Goal: Task Accomplishment & Management: Manage account settings

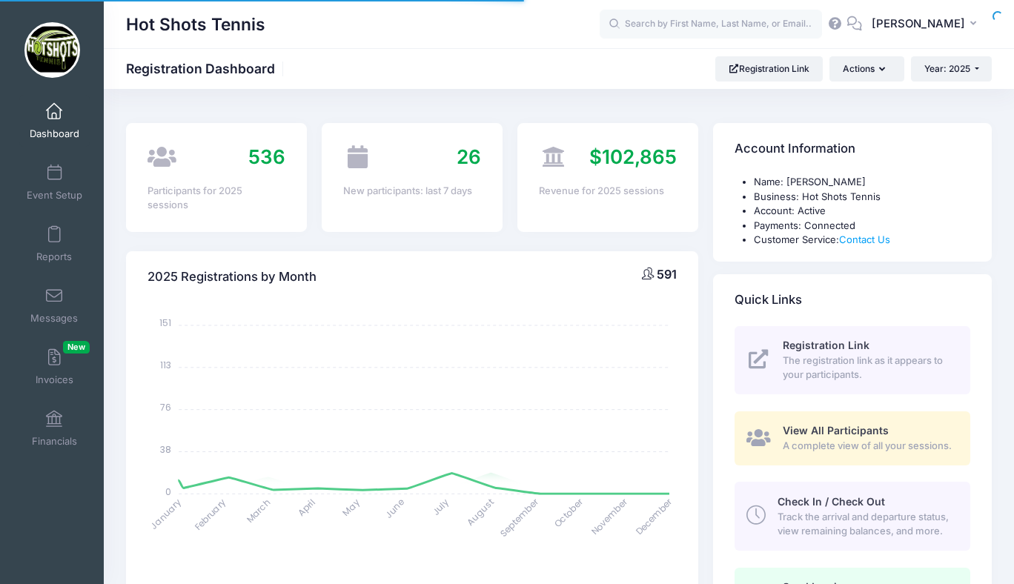
select select
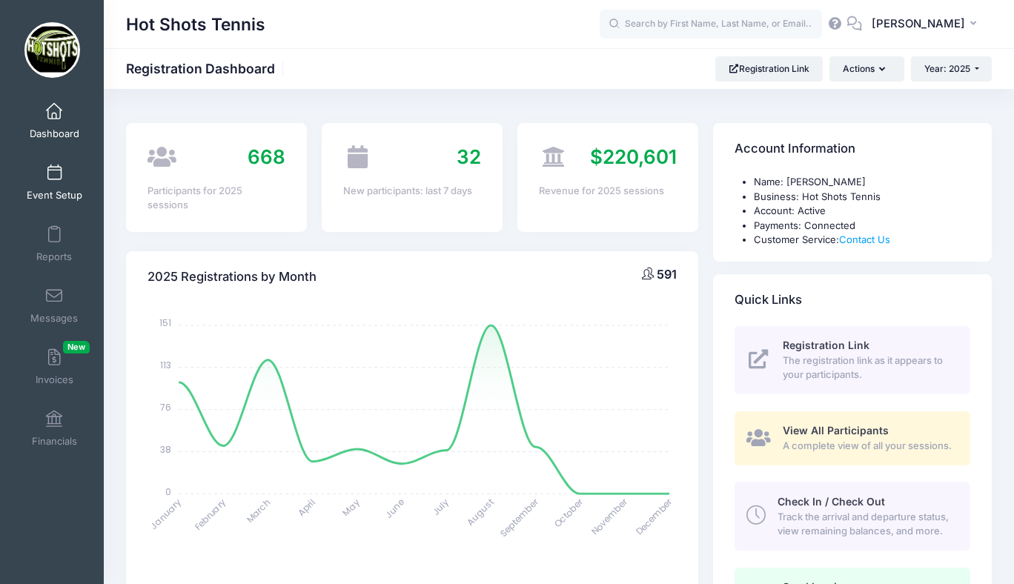
click at [56, 182] on link "Event Setup" at bounding box center [54, 182] width 70 height 52
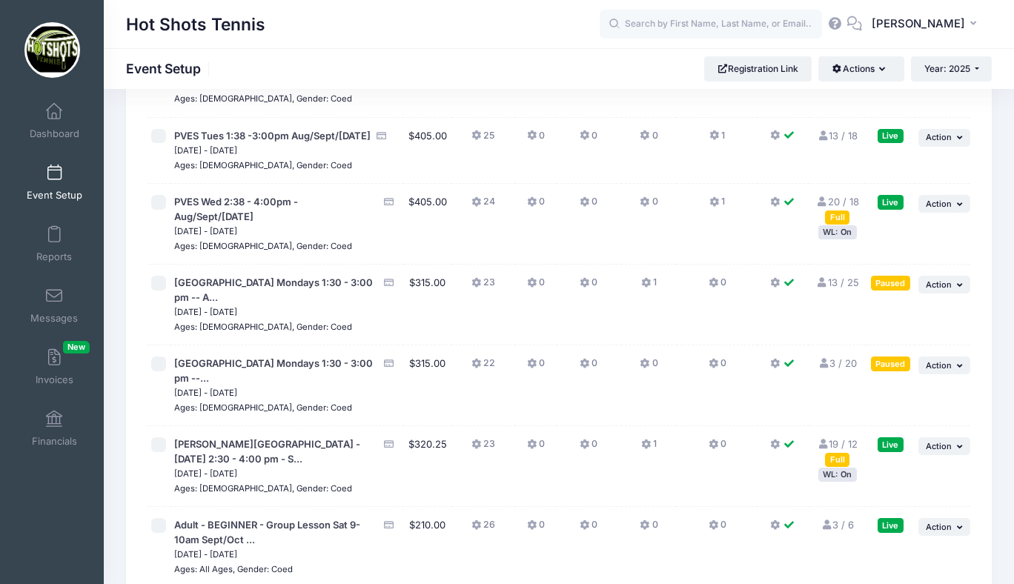
scroll to position [3276, 0]
click at [935, 289] on span "Action" at bounding box center [938, 284] width 26 height 10
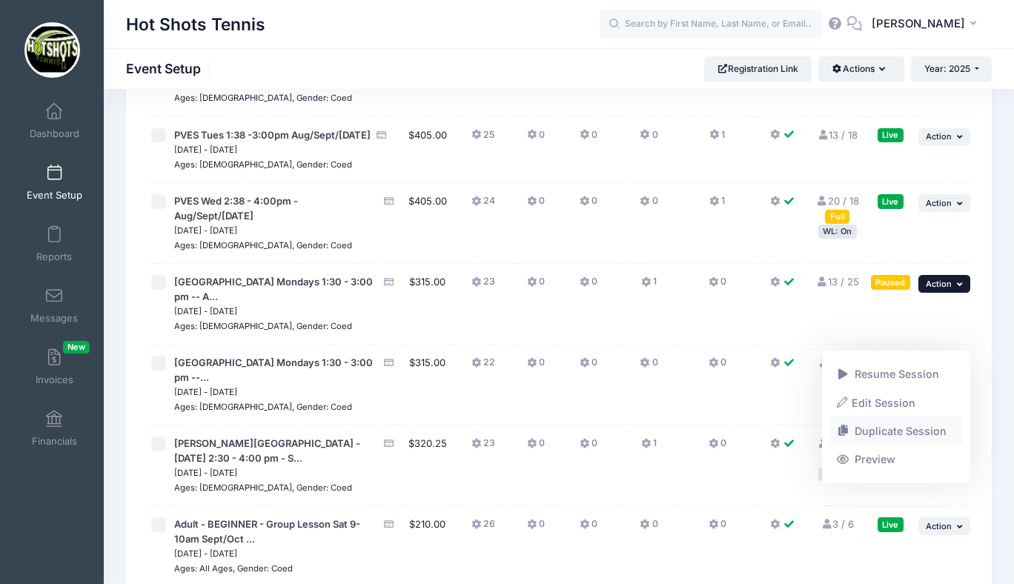
click at [882, 426] on link "Duplicate Session" at bounding box center [896, 431] width 134 height 28
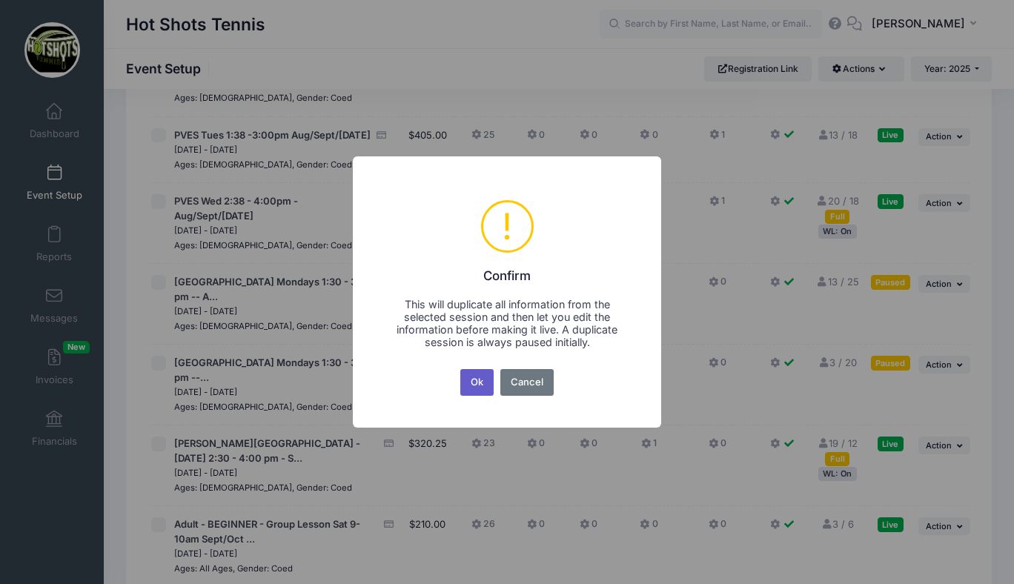
click at [479, 376] on button "Ok" at bounding box center [477, 382] width 34 height 27
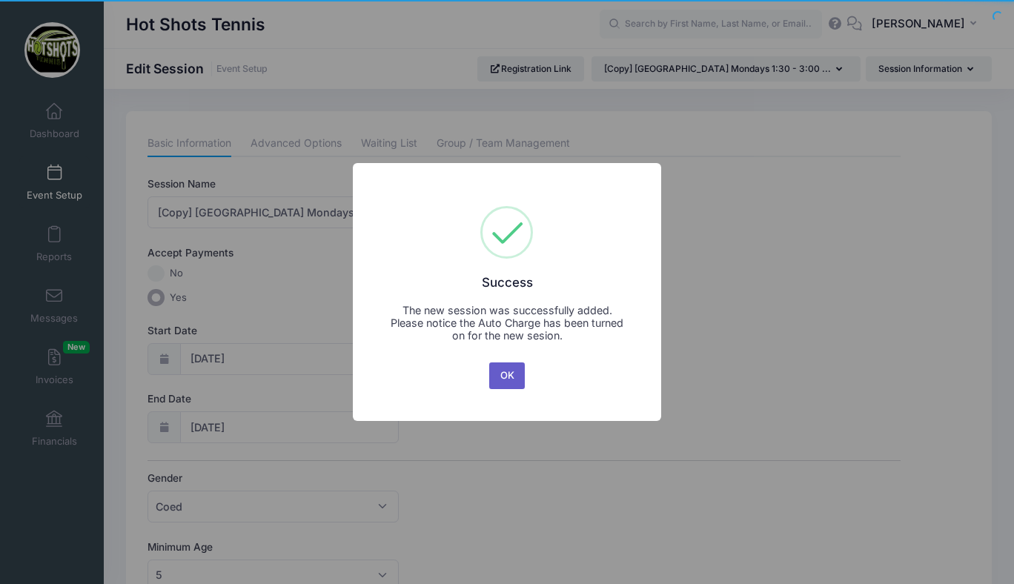
click at [502, 373] on button "OK" at bounding box center [507, 375] width 36 height 27
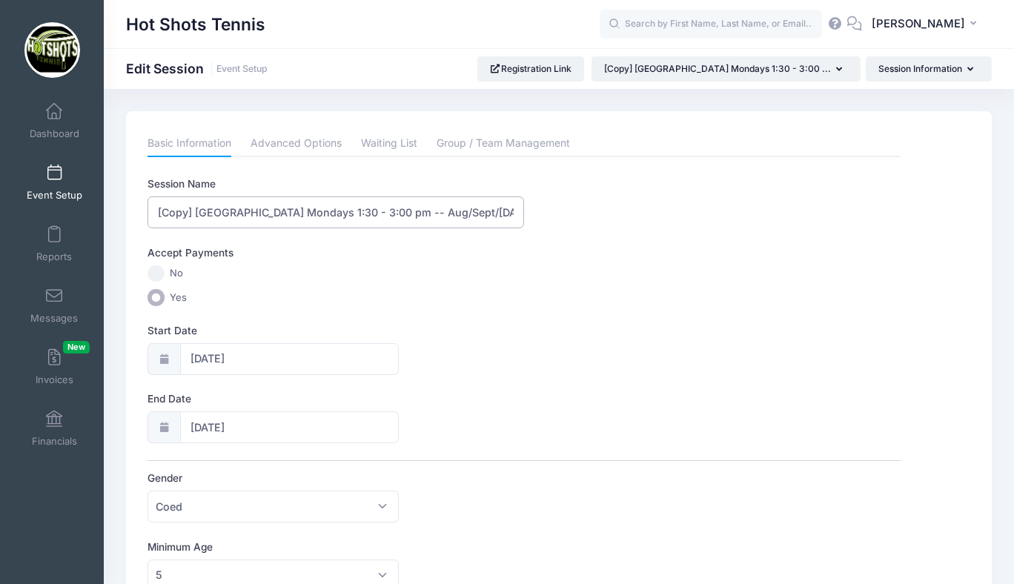
click at [197, 216] on input "[Copy] Center Street Elementary Mondays 1:30 - 3:00 pm -- Aug/Sept/Oct 2025" at bounding box center [335, 212] width 376 height 32
click at [392, 214] on input "Center Street Elementary Mondays 1:30 - 3:00 pm -- Aug/Sept/Oct 2025" at bounding box center [335, 212] width 376 height 32
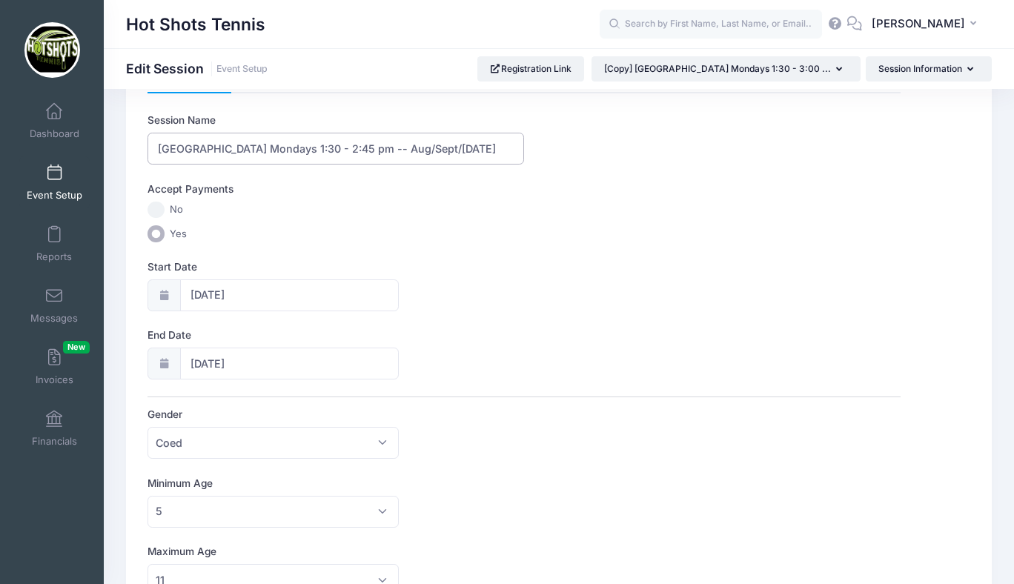
scroll to position [105, 0]
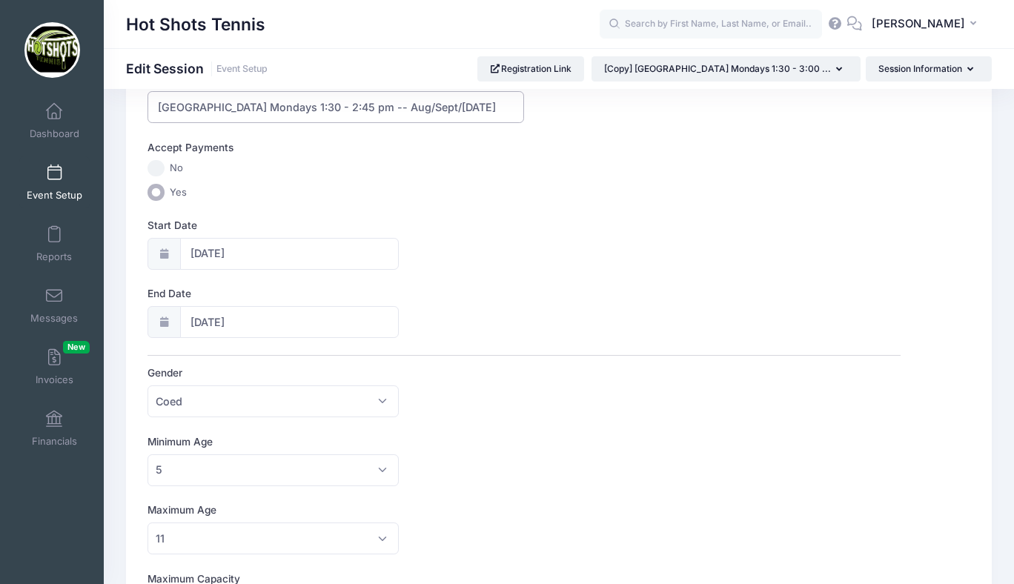
type input "Center Street Elementary Mondays 1:30 - 2:45 pm -- Aug/Sept/Oct 2025"
click at [227, 248] on input "08/25/2025" at bounding box center [289, 254] width 219 height 32
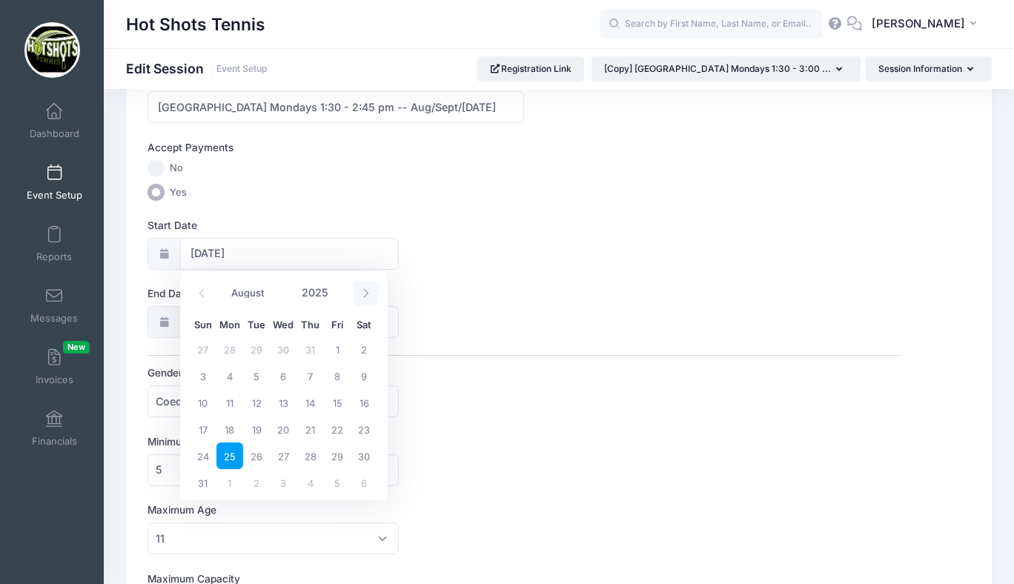
click at [367, 290] on icon at bounding box center [366, 293] width 10 height 10
select select "8"
click at [227, 406] on span "15" at bounding box center [229, 402] width 27 height 27
type input "09/15/2025"
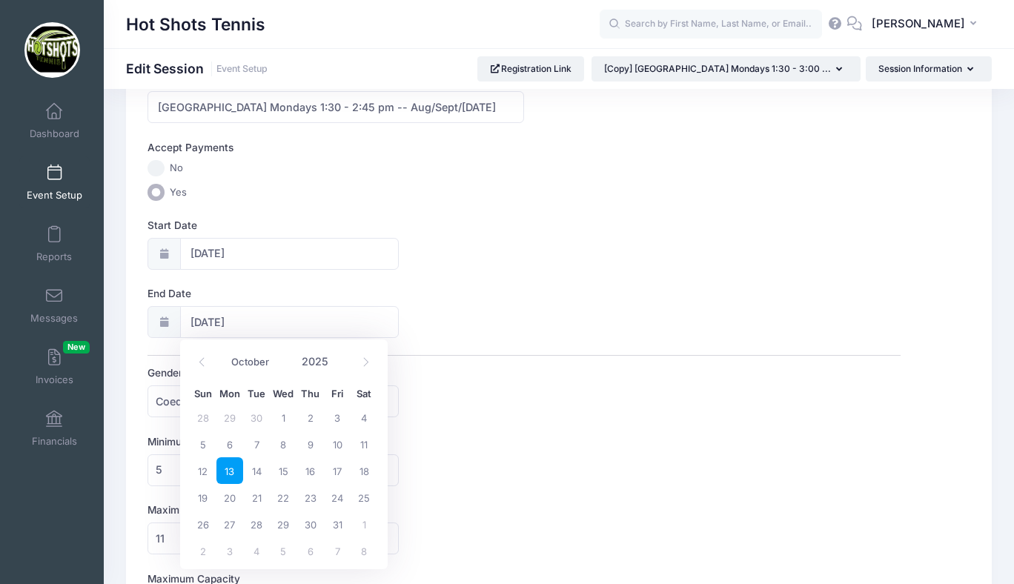
click at [228, 465] on span "13" at bounding box center [229, 470] width 27 height 27
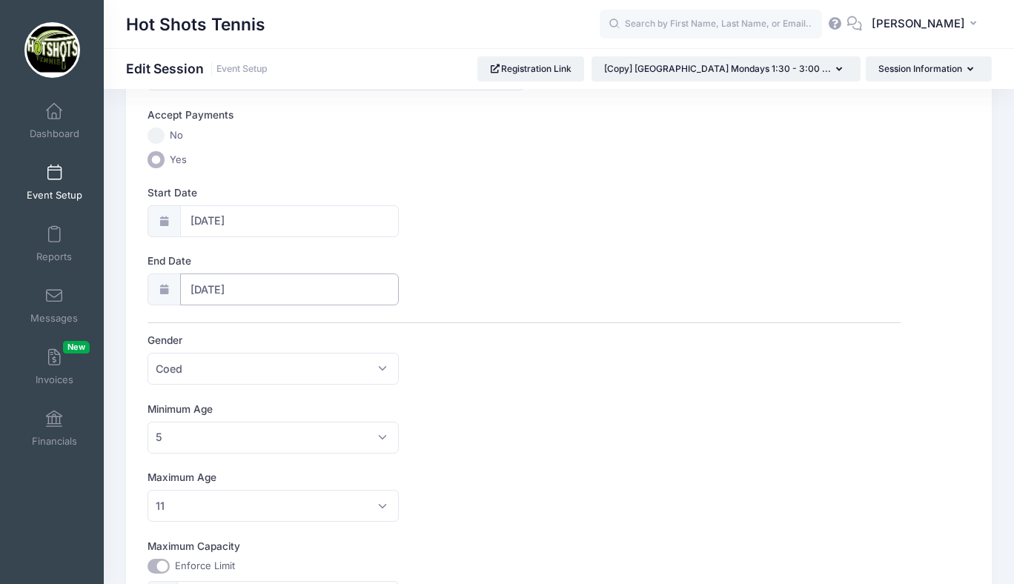
scroll to position [186, 0]
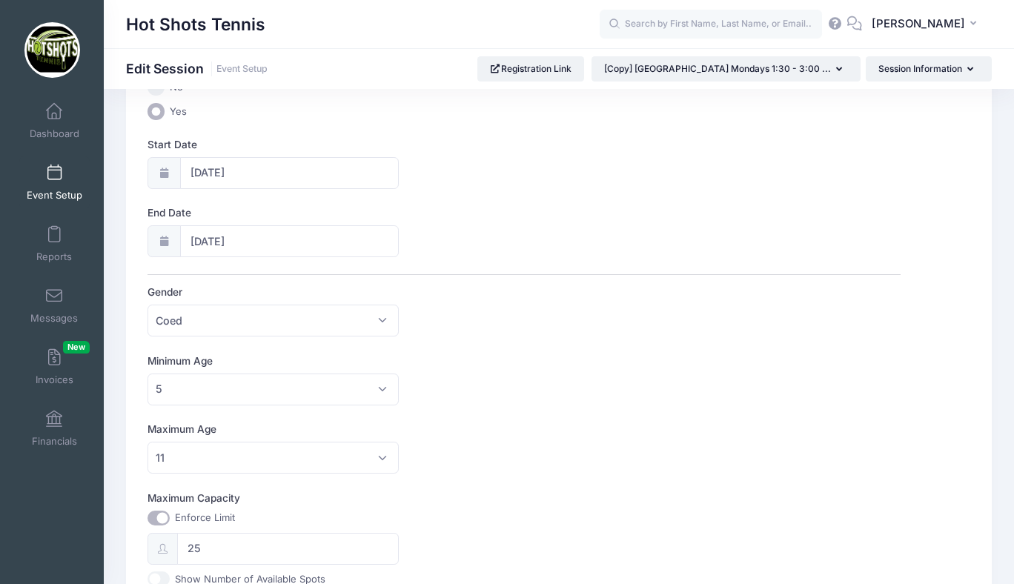
click at [482, 291] on label "Gender" at bounding box center [335, 292] width 376 height 15
click at [148, 305] on select "Please select Coed Boys Girls Any" at bounding box center [147, 305] width 1 height 1
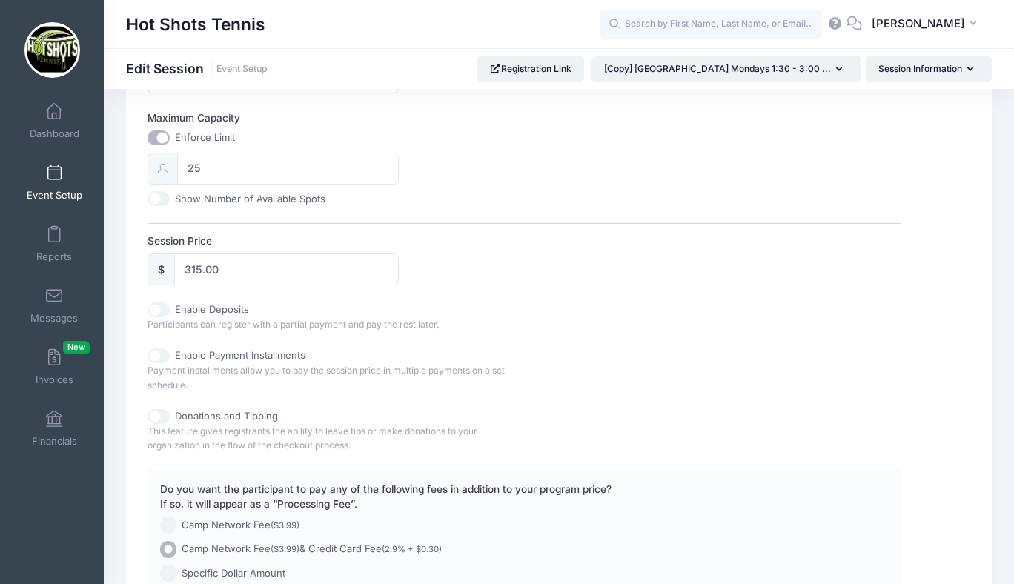
scroll to position [561, 0]
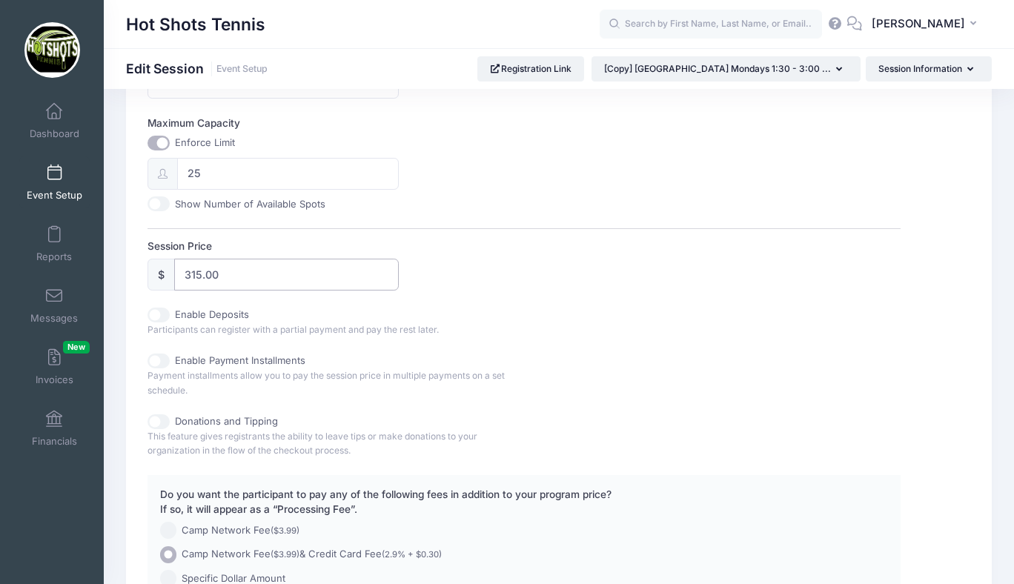
click at [224, 273] on input "315.00" at bounding box center [286, 275] width 224 height 32
type input "3"
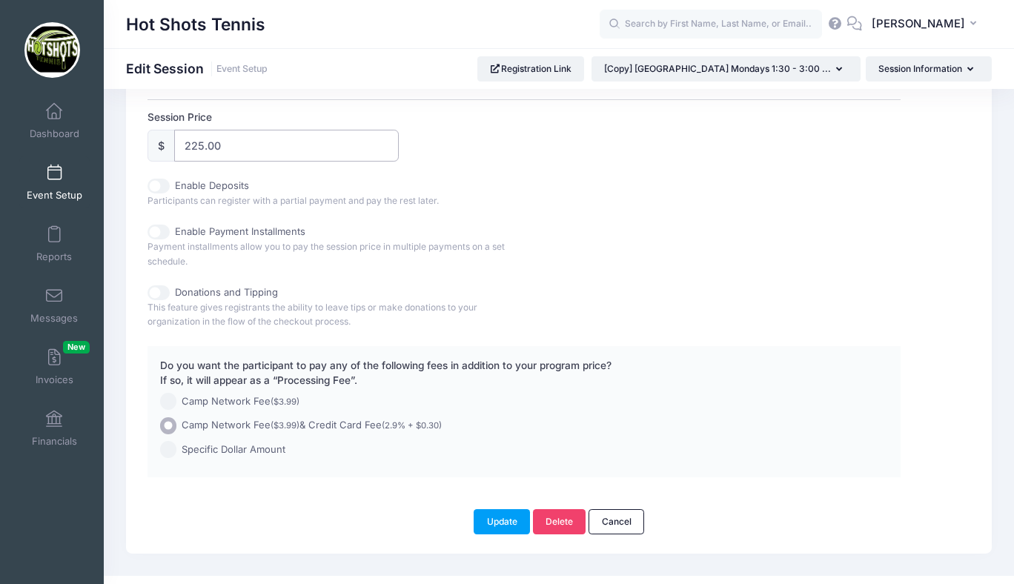
scroll to position [715, 0]
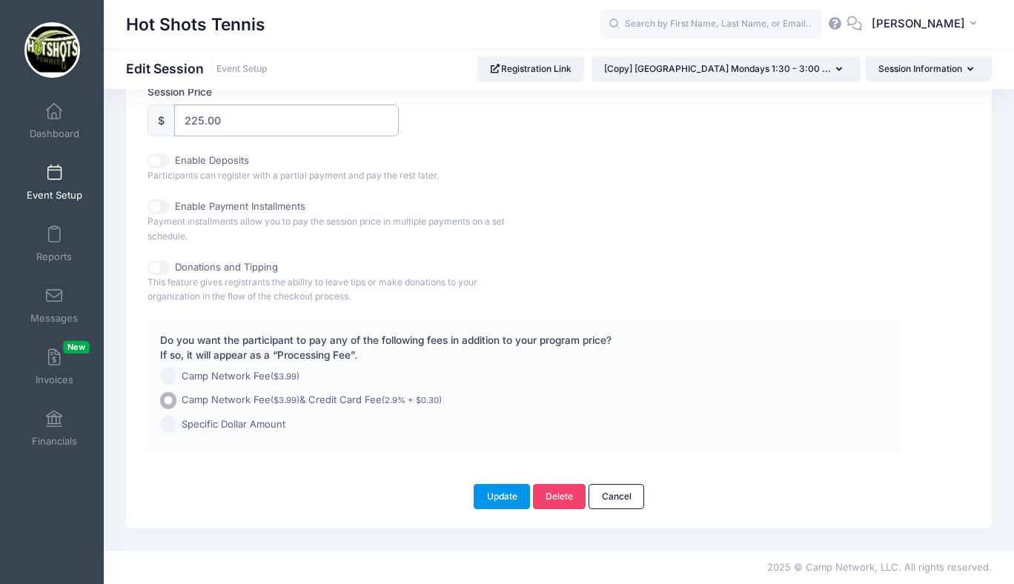
type input "225.00"
click at [499, 494] on button "Update" at bounding box center [501, 496] width 56 height 25
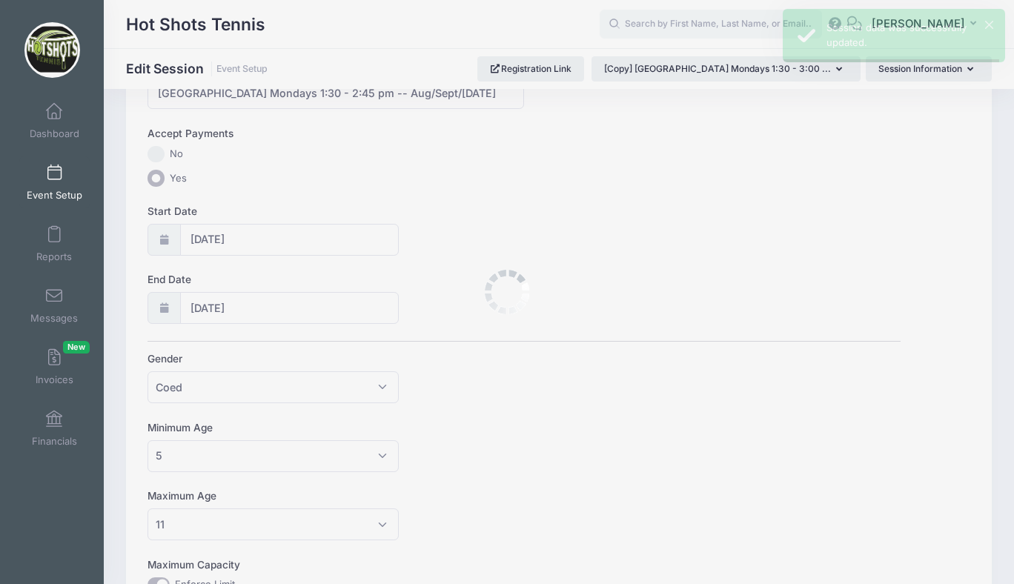
scroll to position [0, 0]
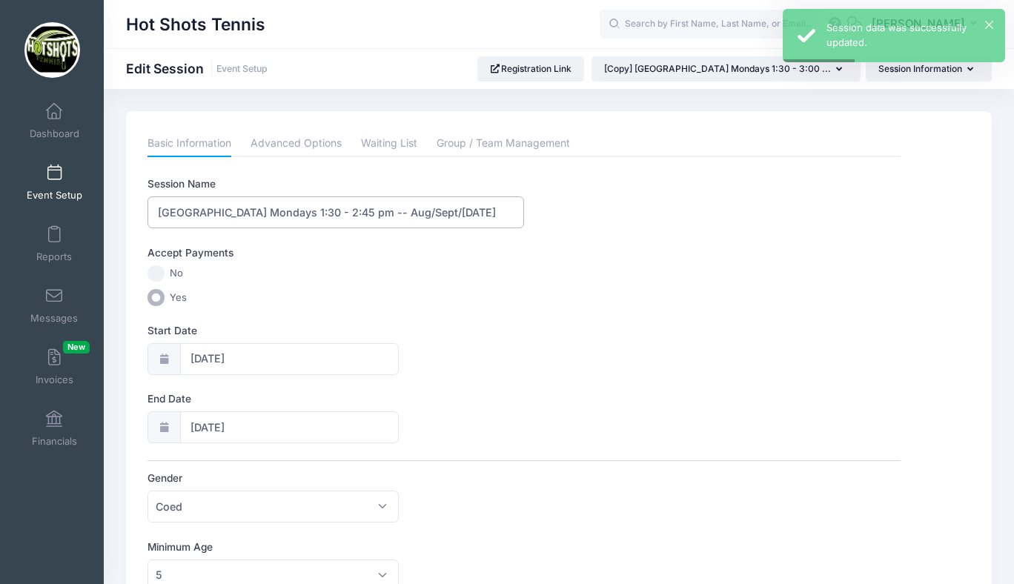
click at [452, 210] on input "Center Street Elementary Mondays 1:30 - 2:45 pm -- Aug/Sept/Oct 2025" at bounding box center [335, 212] width 376 height 32
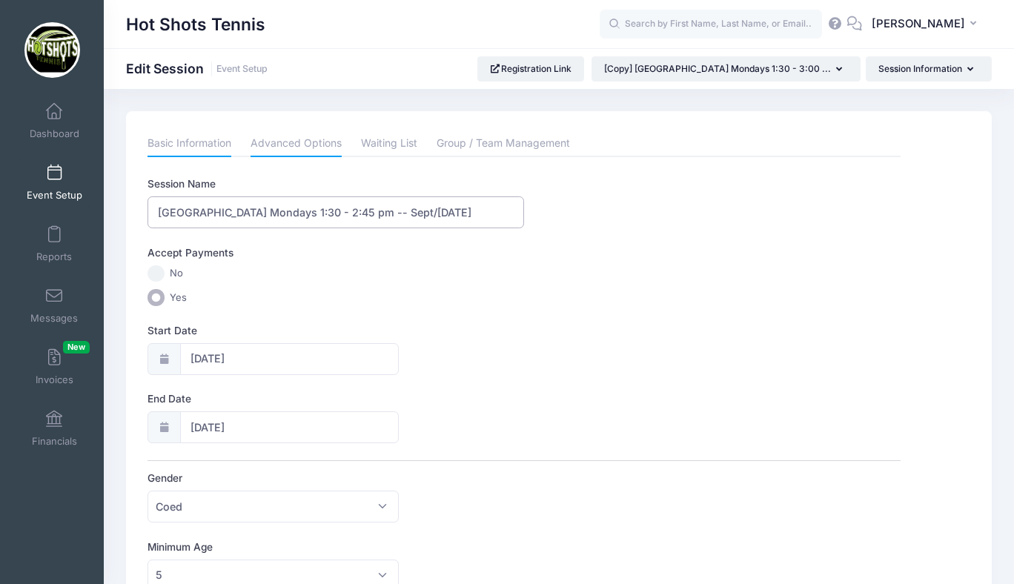
type input "Center Street Elementary Mondays 1:30 - 2:45 pm -- Sept/Oct 2025"
click at [292, 136] on link "Advanced Options" at bounding box center [295, 143] width 91 height 27
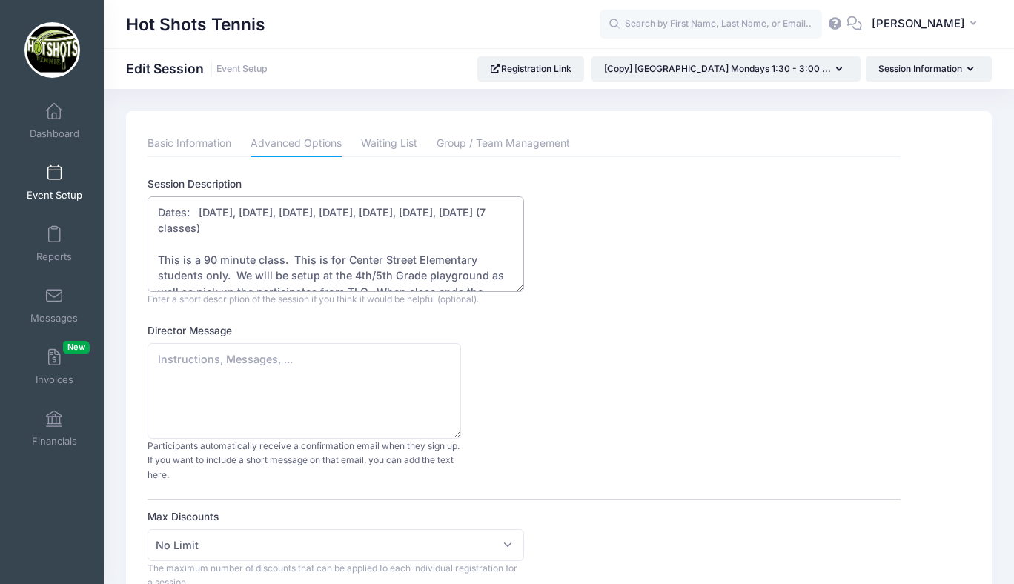
drag, startPoint x: 199, startPoint y: 212, endPoint x: 276, endPoint y: 213, distance: 77.1
click at [276, 213] on textarea "Dates: Aug 25, Sept 8, Sept 15, Sept 22, Sept 29, Oct 6, Oct 13 (7 classes) Thi…" at bounding box center [335, 244] width 376 height 96
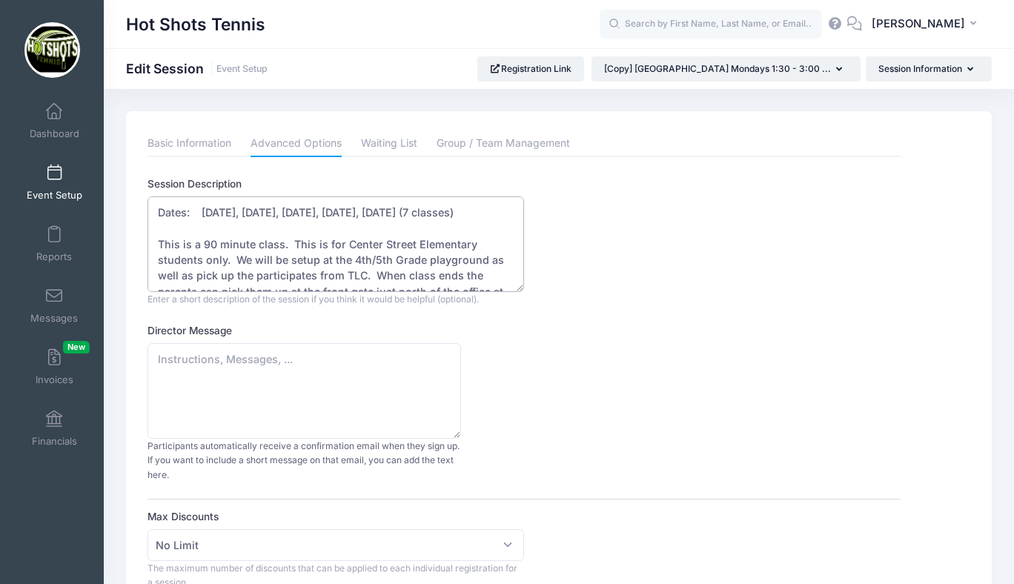
click at [411, 210] on textarea "Dates: Aug 25, Sept 8, Sept 15, Sept 22, Sept 29, Oct 6, Oct 13 (7 classes) Thi…" at bounding box center [335, 244] width 376 height 96
click at [216, 244] on textarea "Dates: Aug 25, Sept 8, Sept 15, Sept 22, Sept 29, Oct 6, Oct 13 (7 classes) Thi…" at bounding box center [335, 244] width 376 height 96
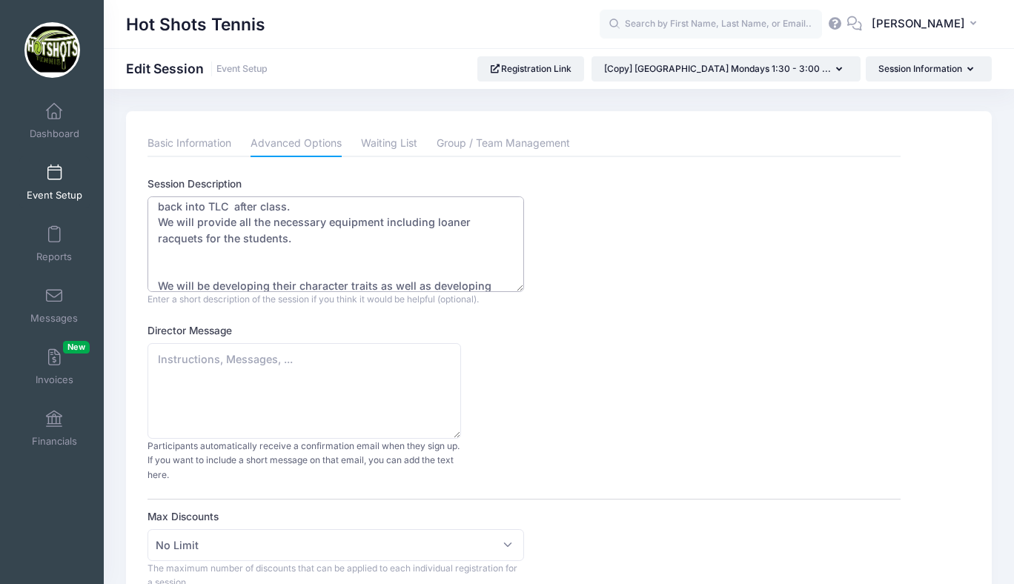
scroll to position [71, 0]
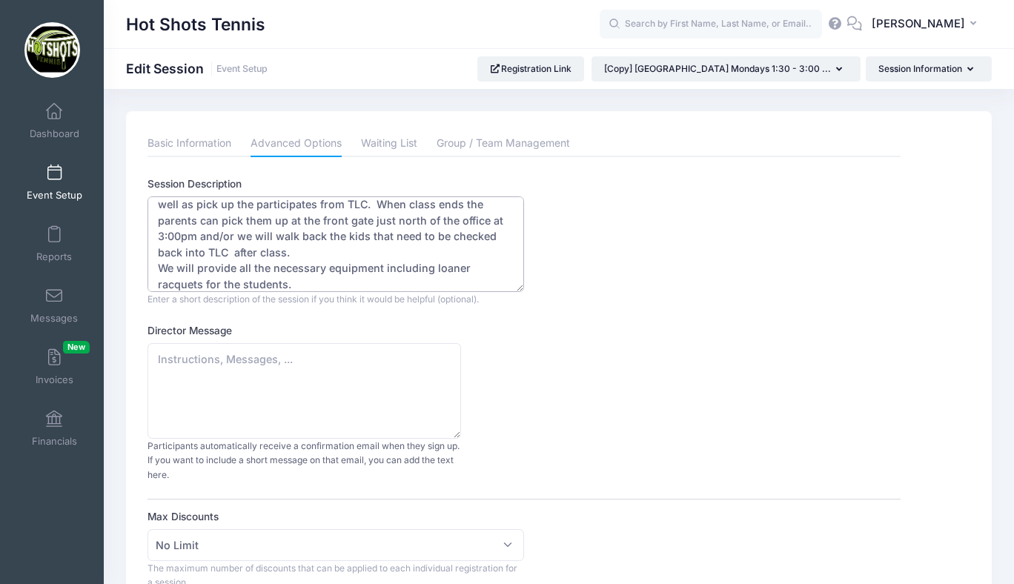
click at [178, 239] on textarea "Dates: Aug 25, Sept 8, Sept 15, Sept 22, Sept 29, Oct 6, Oct 13 (7 classes) Thi…" at bounding box center [335, 244] width 376 height 96
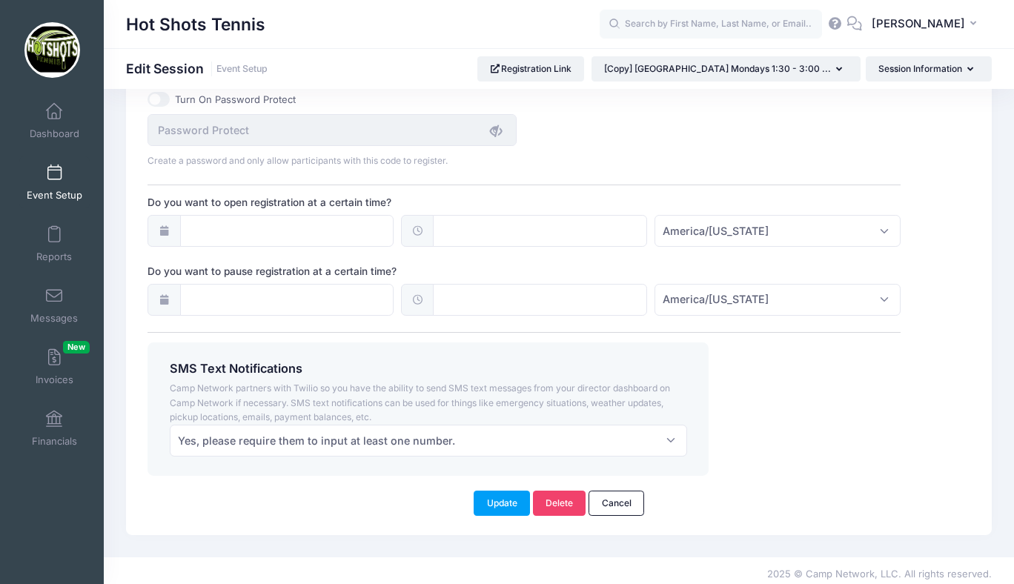
scroll to position [1068, 0]
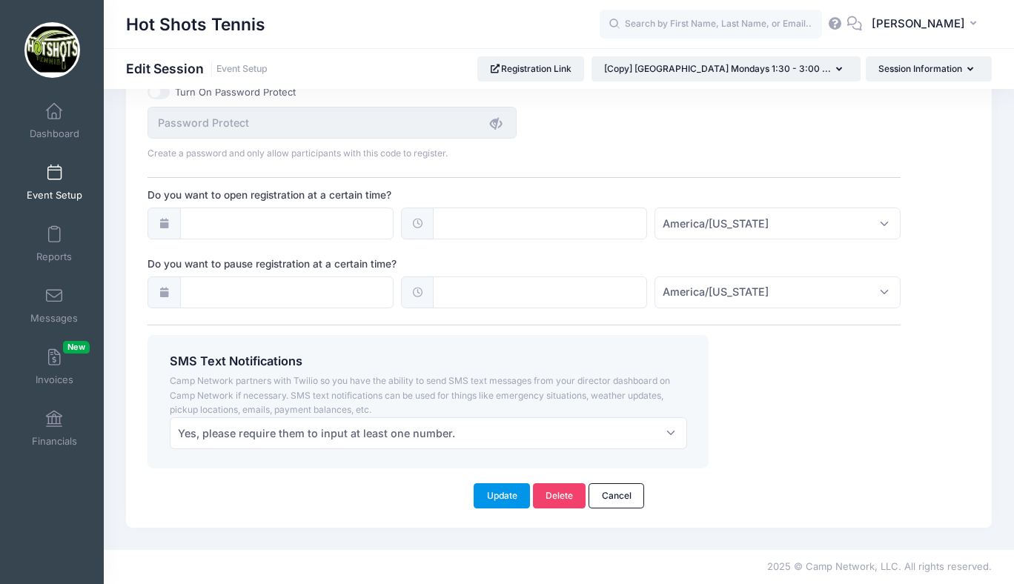
type textarea "Dates: Sept 15, Sept 22, Sept 29, Oct 6, Oct 13 (5 classes) This is a 75 minute…"
click at [508, 491] on button "Update" at bounding box center [501, 495] width 56 height 25
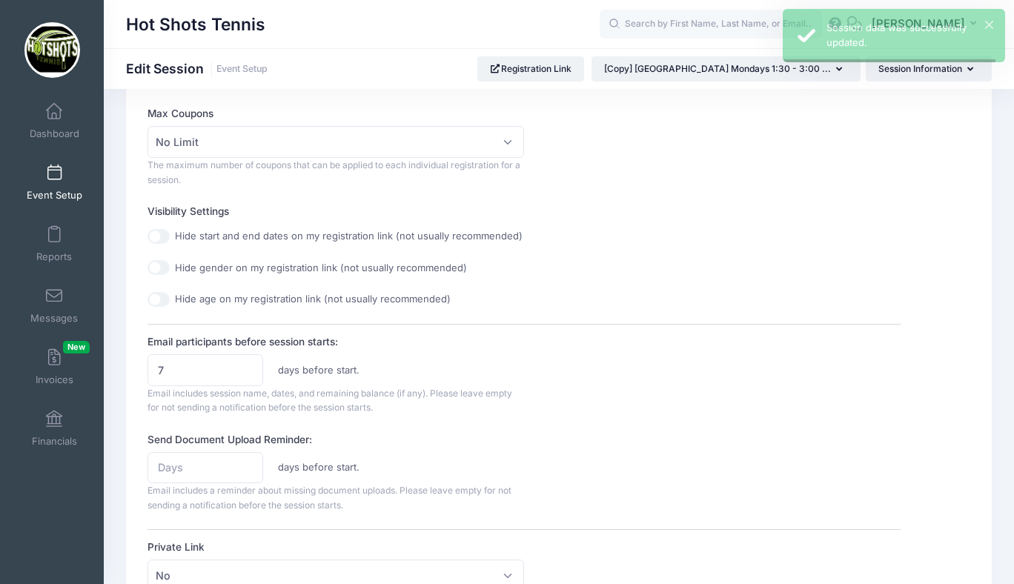
scroll to position [0, 0]
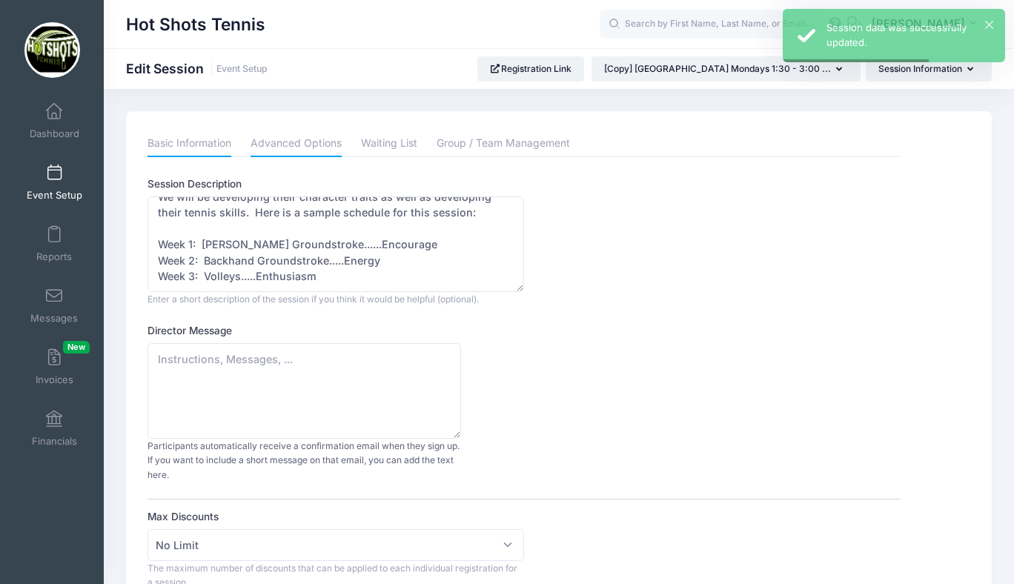
click at [188, 144] on link "Basic Information" at bounding box center [189, 143] width 84 height 27
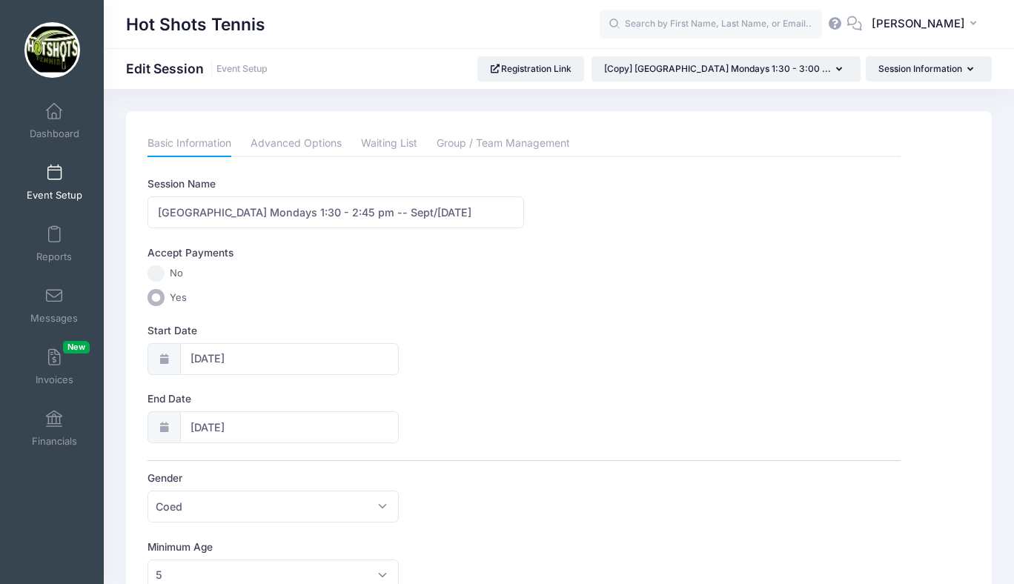
click at [54, 170] on span at bounding box center [54, 173] width 0 height 16
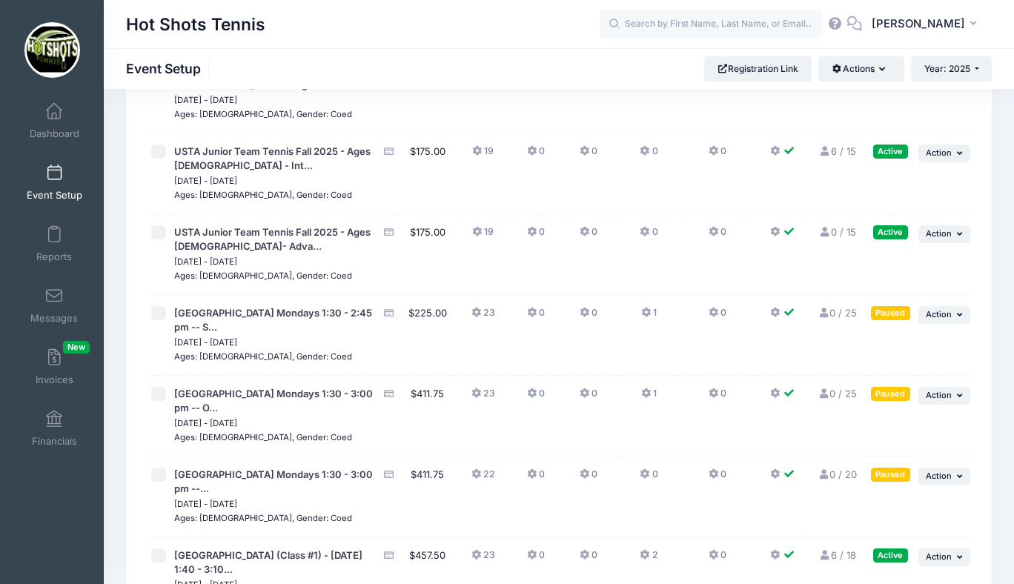
scroll to position [4230, 0]
